Goal: Information Seeking & Learning: Learn about a topic

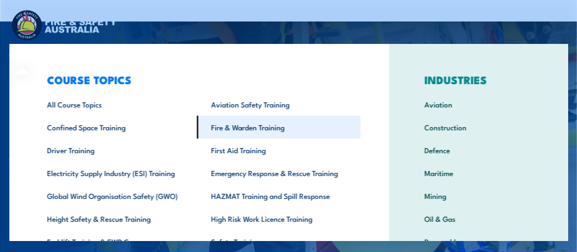
click at [216, 127] on link "Fire & Warden Training" at bounding box center [279, 127] width 164 height 23
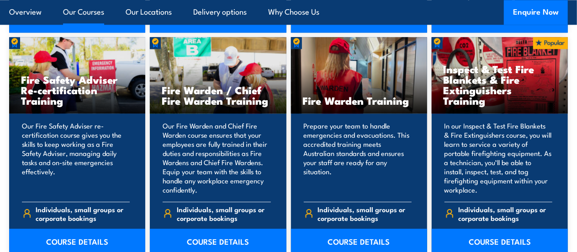
scroll to position [1210, 0]
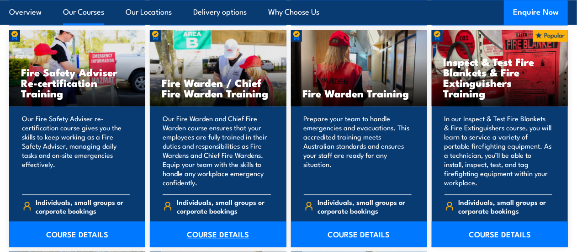
click at [212, 223] on link "COURSE DETAILS" at bounding box center [218, 234] width 136 height 26
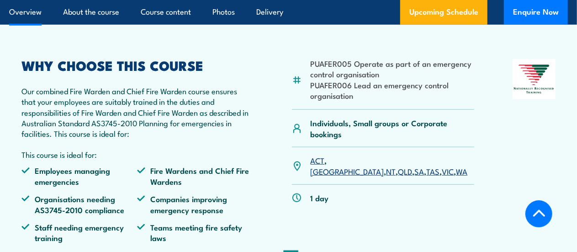
scroll to position [309, 0]
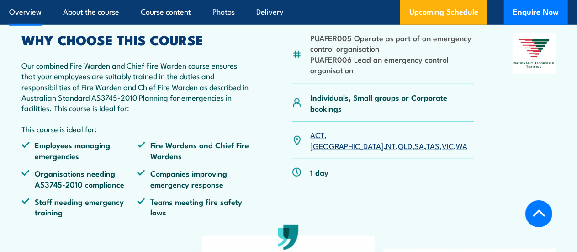
click at [415, 140] on link "SA" at bounding box center [420, 145] width 10 height 11
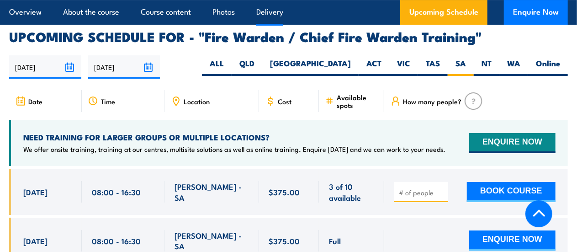
scroll to position [1624, 0]
